Goal: Information Seeking & Learning: Learn about a topic

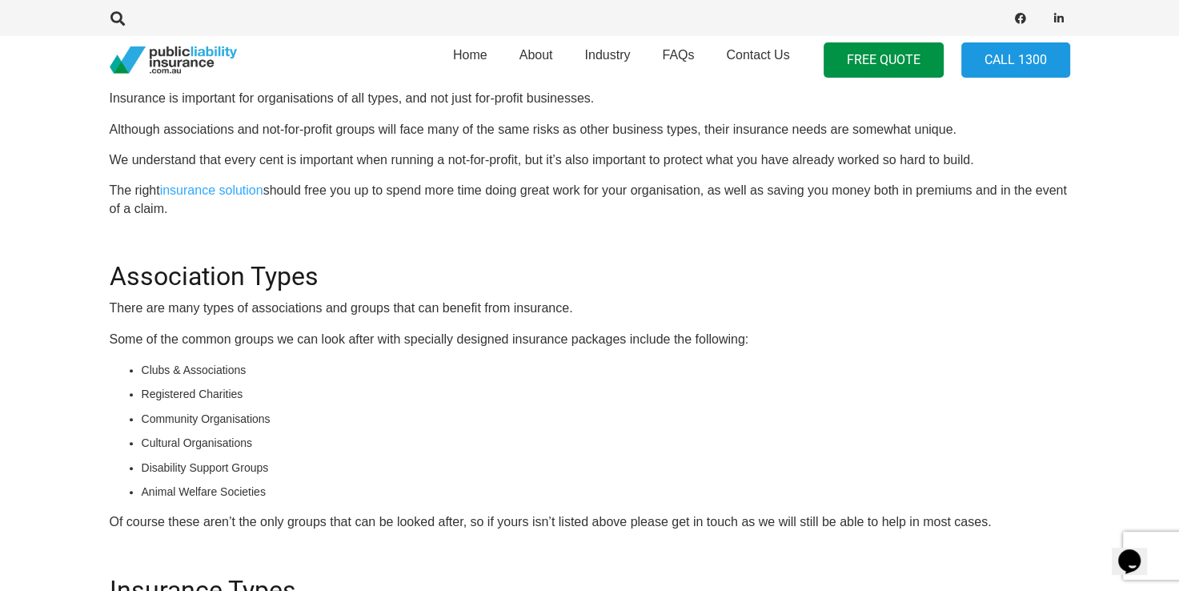
scroll to position [535, 0]
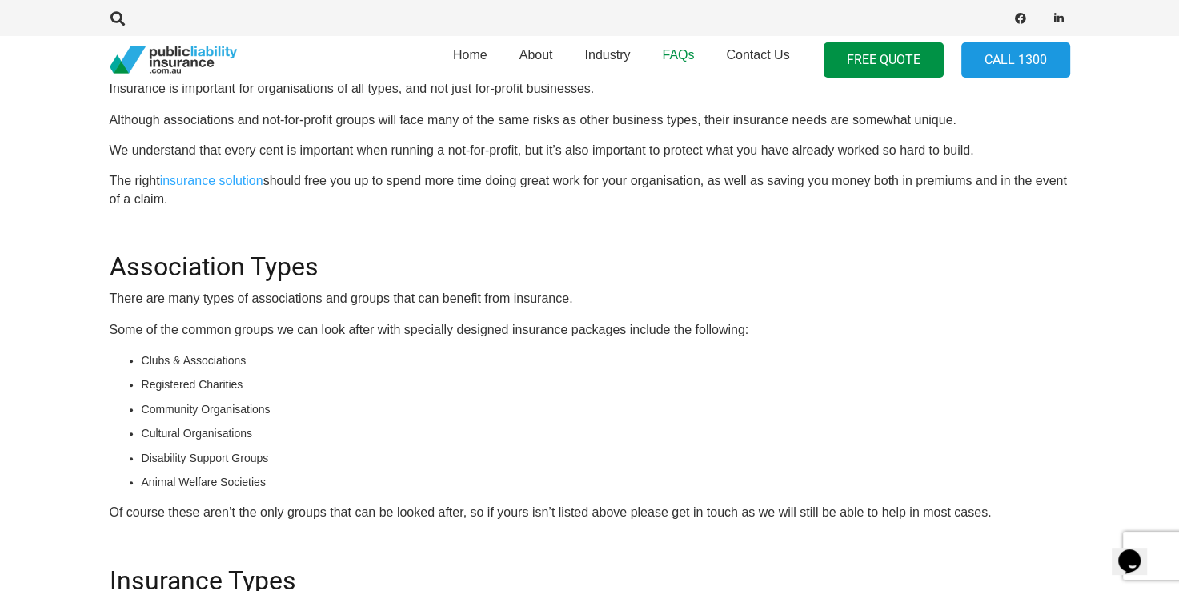
click at [666, 50] on span "FAQs" at bounding box center [678, 55] width 32 height 14
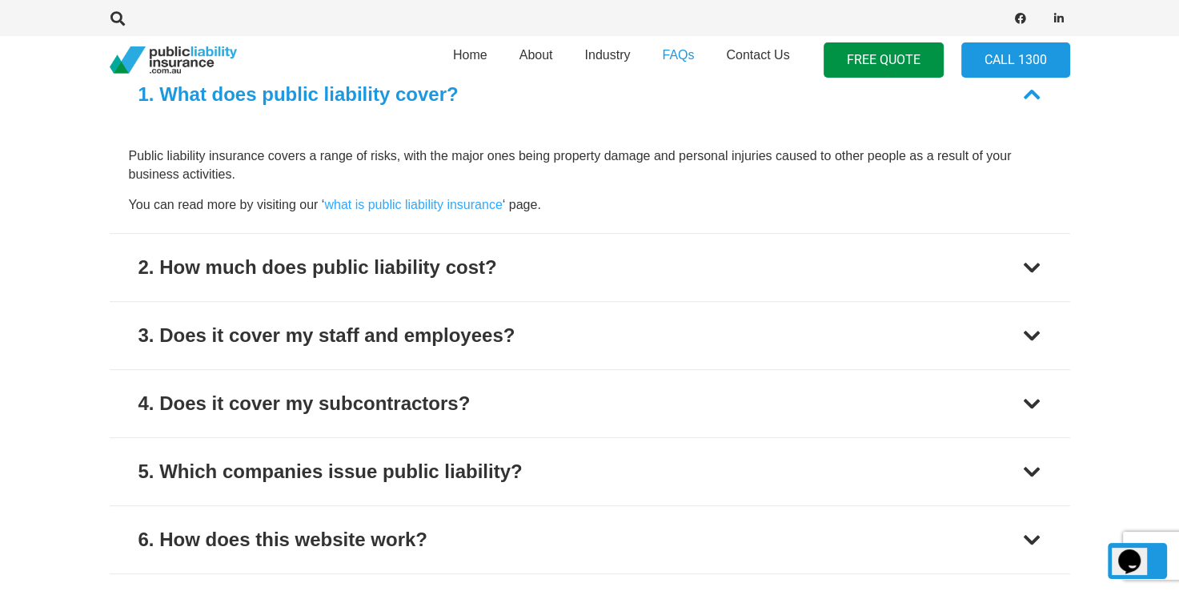
scroll to position [718, 0]
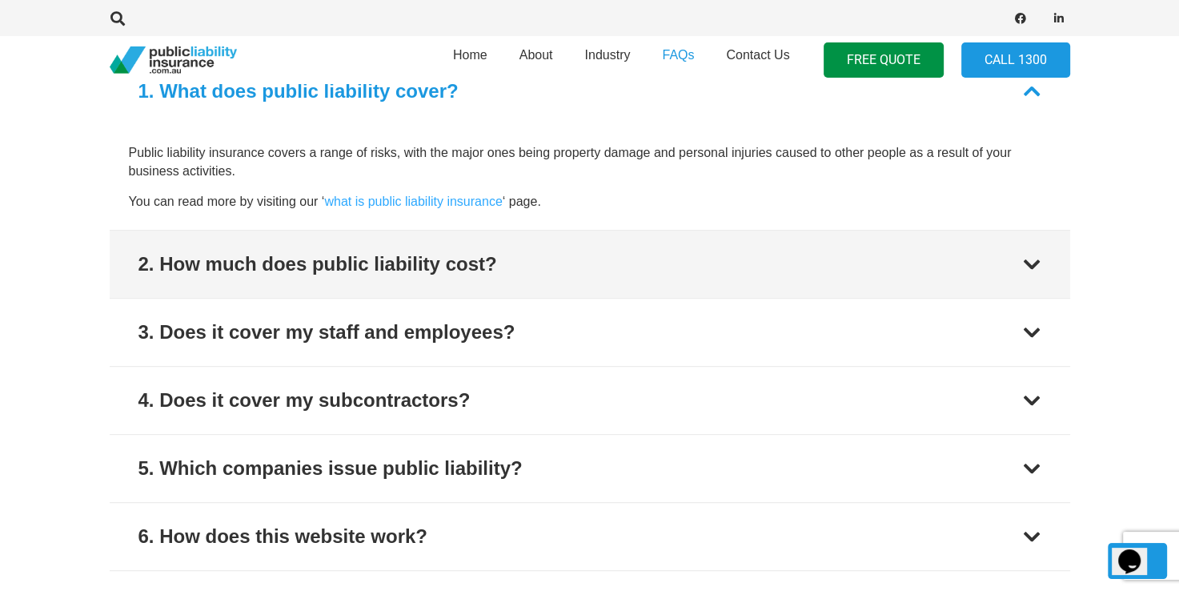
click at [874, 264] on button "2. How much does public liability cost?" at bounding box center [590, 264] width 960 height 67
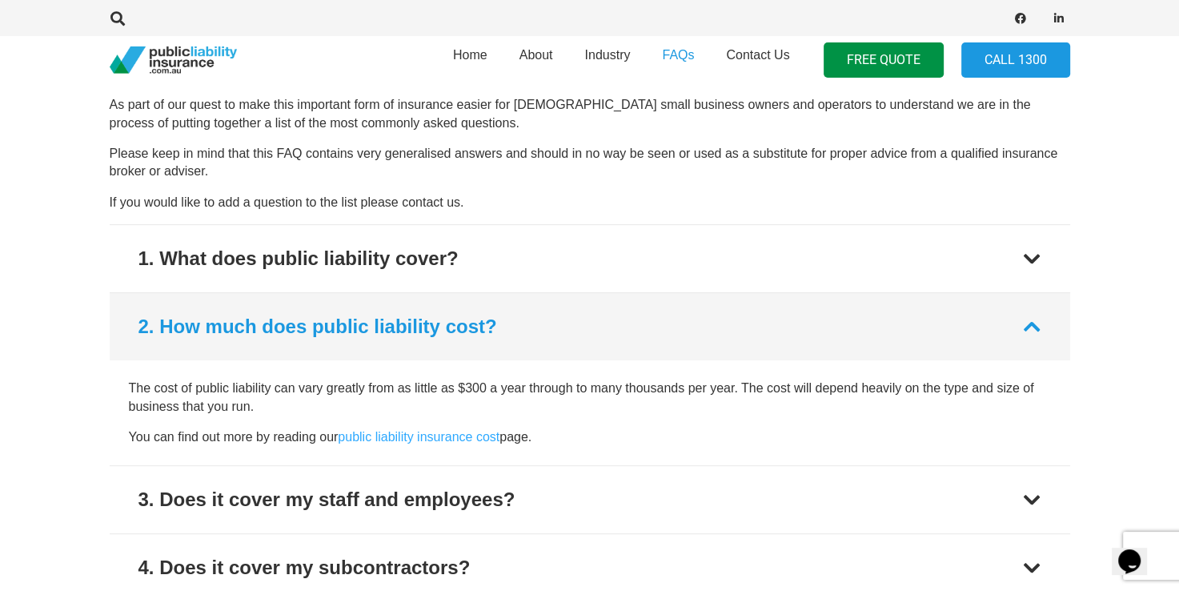
scroll to position [547, 0]
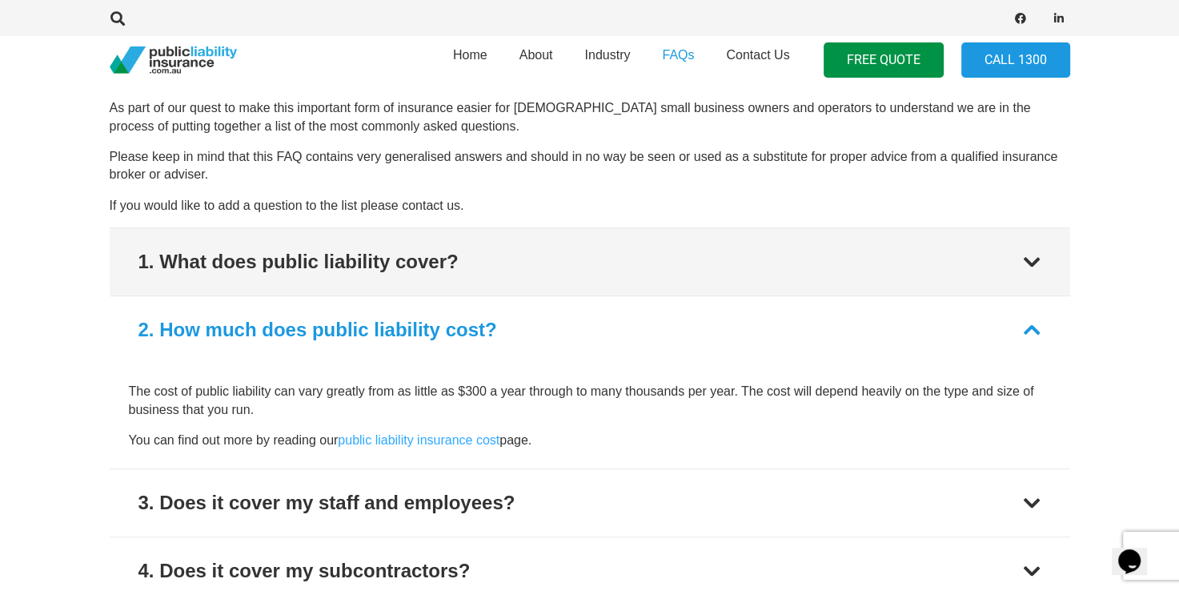
click at [972, 255] on button "1. What does public liability cover?" at bounding box center [590, 261] width 960 height 67
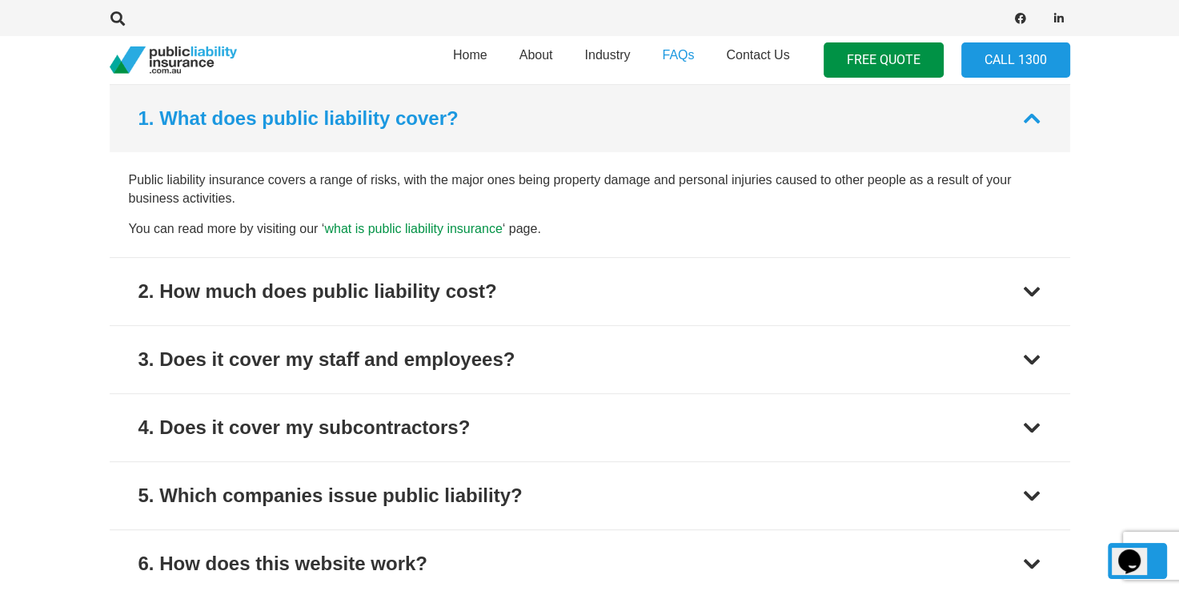
scroll to position [692, 0]
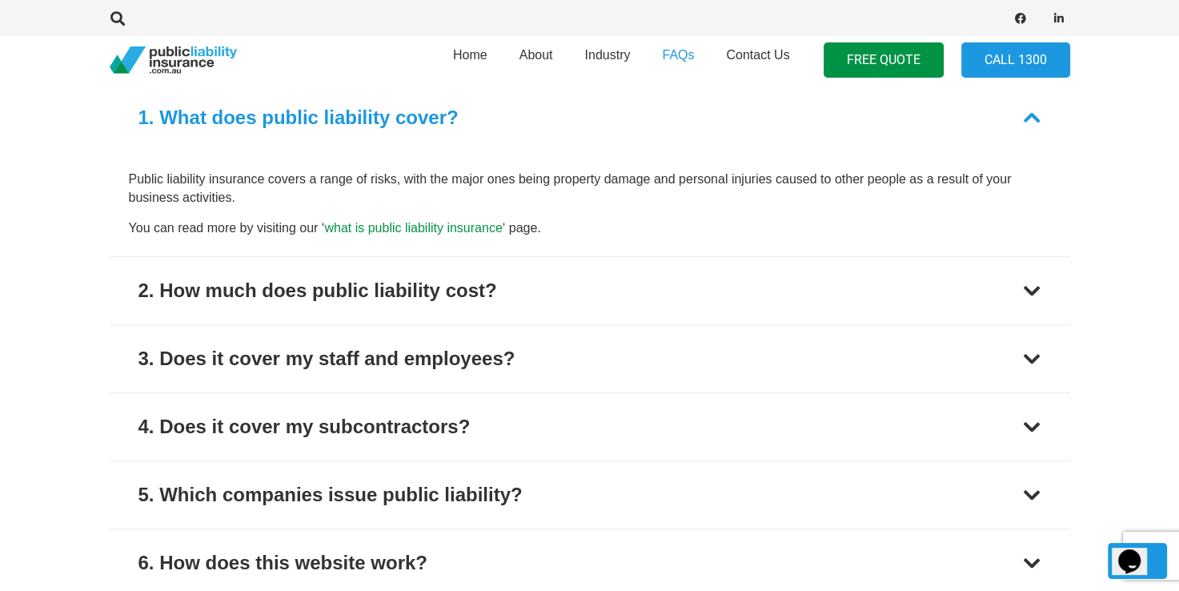
click at [396, 222] on link "what is public liability insurance" at bounding box center [413, 228] width 178 height 14
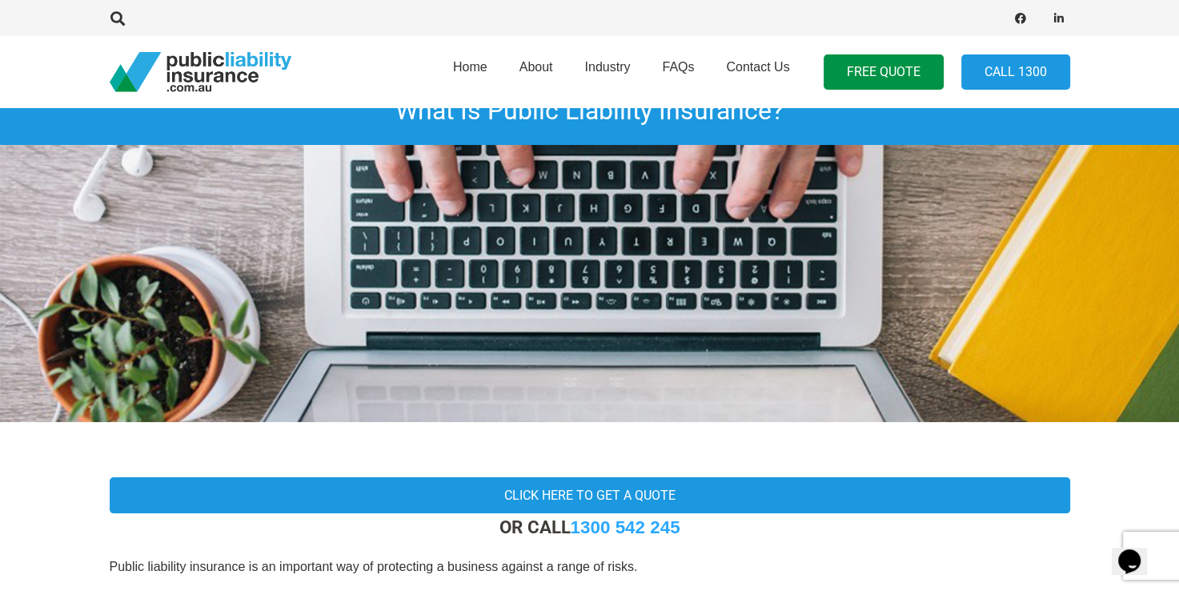
scroll to position [48, 0]
